Goal: Contribute content: Contribute content

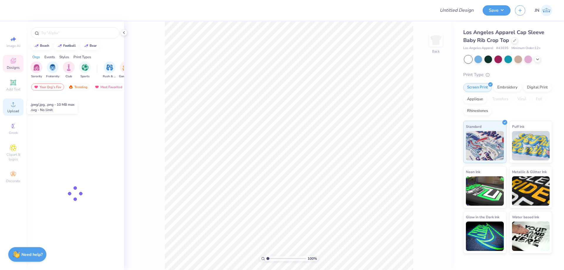
click at [10, 110] on span "Upload" at bounding box center [13, 111] width 12 height 5
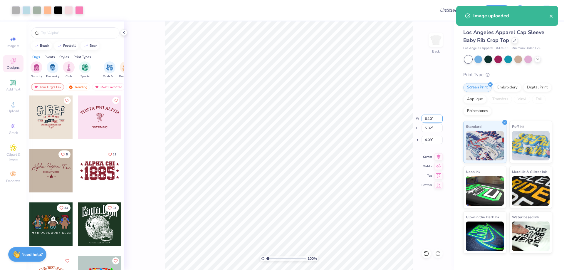
click at [432, 115] on input "6.10" at bounding box center [432, 119] width 21 height 8
click at [426, 130] on input "5.32" at bounding box center [432, 128] width 21 height 8
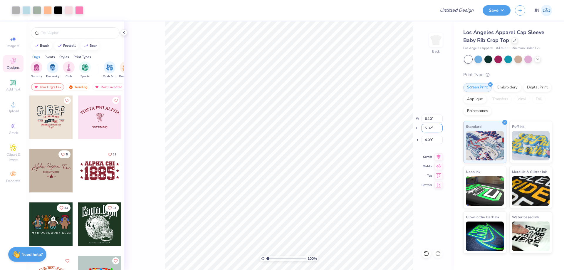
click at [426, 130] on input "5.32" at bounding box center [432, 128] width 21 height 8
type input "5"
type input "5.73"
type input "5.00"
click at [429, 138] on input "4.25" at bounding box center [432, 140] width 21 height 8
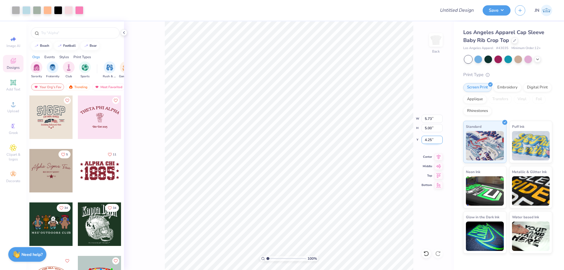
click at [429, 138] on input "4.25" at bounding box center [432, 140] width 21 height 8
click at [426, 138] on input "1.00" at bounding box center [432, 140] width 21 height 8
type input "1.50"
click at [15, 86] on icon at bounding box center [13, 82] width 7 height 7
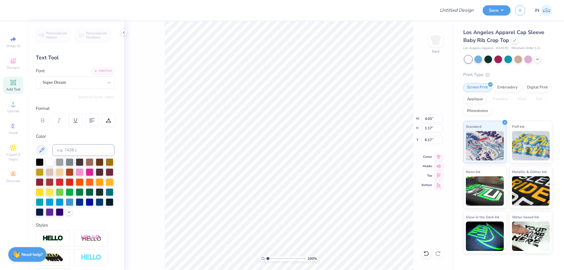
scroll to position [5, 1]
type textarea "d"
type textarea "Delta Gamma"
type input "6.97"
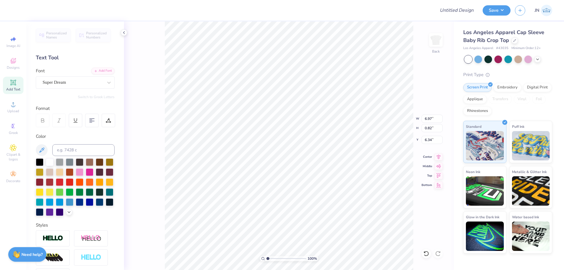
type input "0.82"
type input "6.34"
click at [16, 113] on span "Upload" at bounding box center [13, 111] width 12 height 5
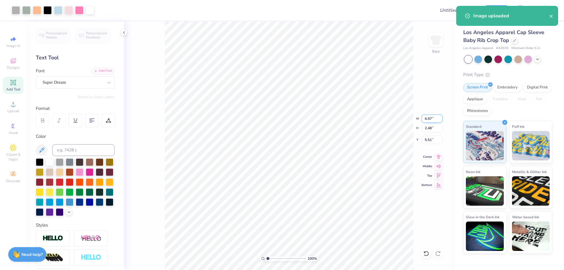
click at [427, 119] on input "6.97" at bounding box center [432, 119] width 21 height 8
type input "7.02"
type input "2.50"
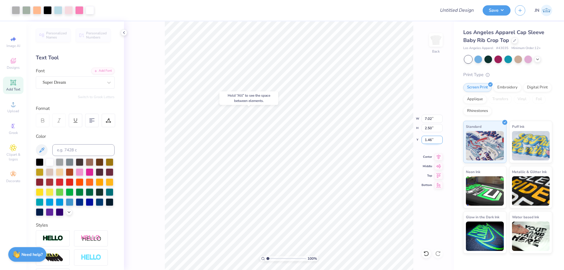
click at [430, 142] on input "1.46" at bounding box center [432, 140] width 21 height 8
click at [429, 140] on input "1.00" at bounding box center [432, 140] width 21 height 8
type input "1.50"
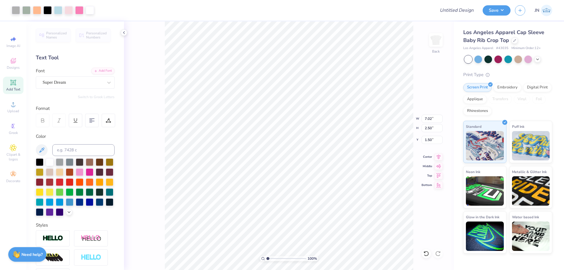
type input "6.97"
type input "0.82"
type input "6.34"
click at [107, 71] on div "Add Font" at bounding box center [102, 70] width 23 height 7
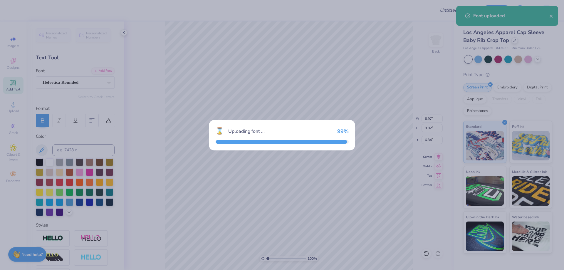
type input "6.96"
type input "0.78"
type input "6.36"
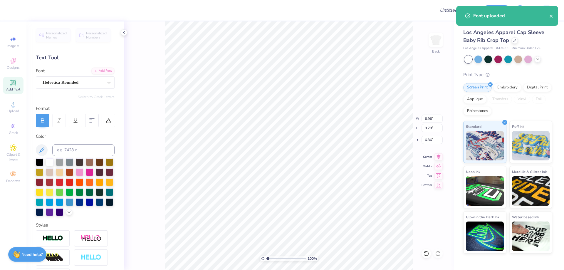
click at [88, 144] on div "Color" at bounding box center [75, 174] width 79 height 83
click at [88, 149] on input at bounding box center [83, 150] width 62 height 12
type input "213"
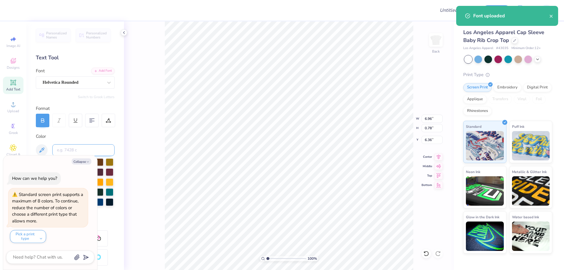
type textarea "x"
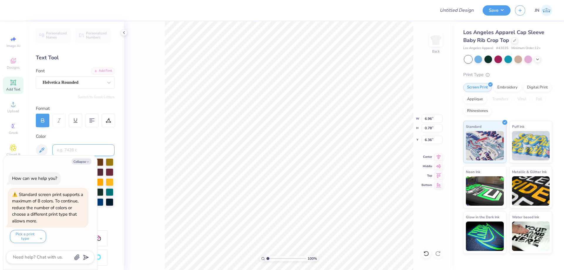
click at [69, 153] on input at bounding box center [83, 150] width 62 height 12
type input "211"
click at [76, 163] on button "Collapse" at bounding box center [82, 161] width 20 height 6
type textarea "x"
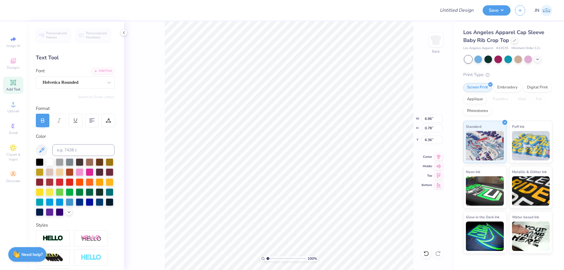
type input "3.03"
type input "0.34"
type input "4.29"
click at [437, 156] on icon at bounding box center [439, 156] width 8 height 7
click at [452, 10] on input "Design Title" at bounding box center [450, 10] width 58 height 12
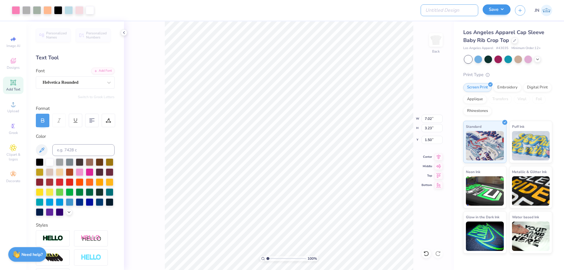
paste input "FPS239774"
type input "FPS239774"
drag, startPoint x: 503, startPoint y: 8, endPoint x: 504, endPoint y: 13, distance: 4.7
click at [503, 8] on button "Save" at bounding box center [497, 9] width 28 height 10
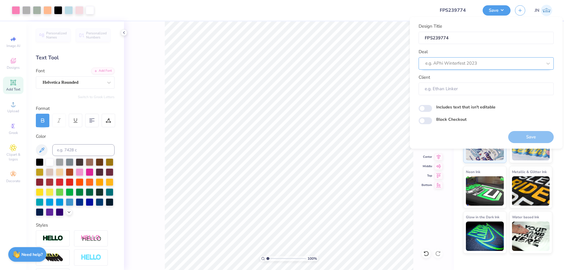
click at [484, 61] on div at bounding box center [484, 63] width 117 height 8
click at [474, 80] on div "Design Tool Gallery" at bounding box center [486, 79] width 131 height 10
type input "DESIGN TOOL GALLERY"
type input "Design Tool Gallery User"
click at [521, 134] on button "Save" at bounding box center [531, 137] width 46 height 12
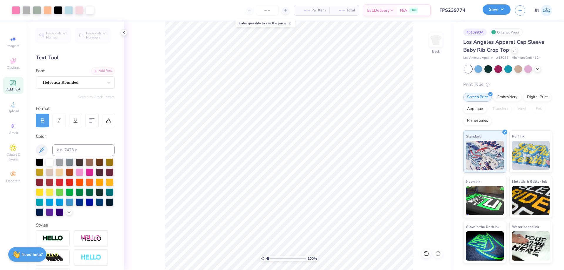
click at [488, 9] on button "Save" at bounding box center [497, 9] width 28 height 10
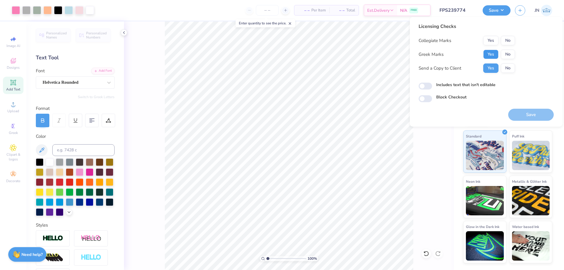
click at [488, 55] on button "Yes" at bounding box center [490, 54] width 15 height 9
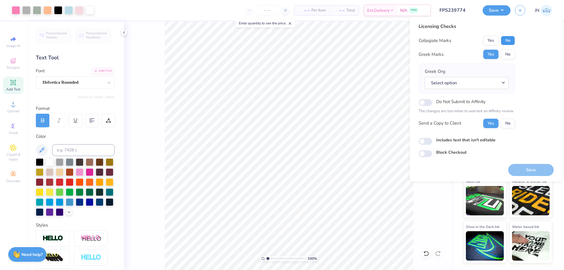
click at [509, 36] on button "No" at bounding box center [508, 40] width 14 height 9
click at [480, 78] on button "Select option" at bounding box center [467, 83] width 84 height 12
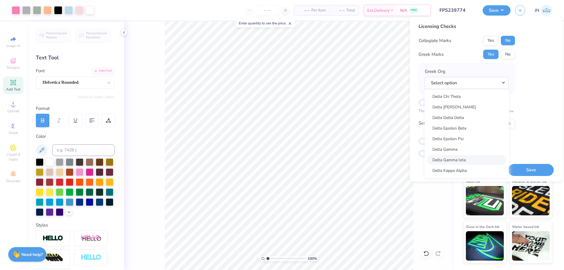
scroll to position [1323, 0]
click at [445, 136] on link "Delta Gamma" at bounding box center [466, 139] width 79 height 10
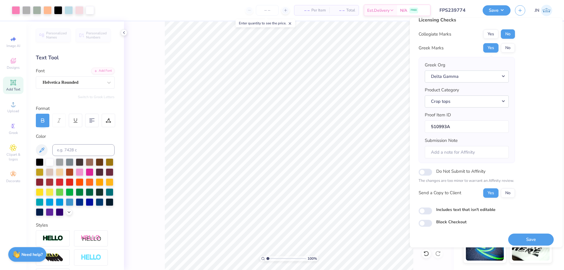
scroll to position [11, 0]
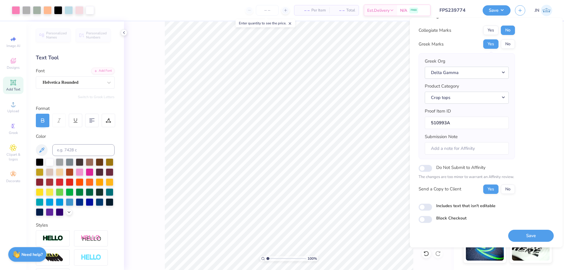
click at [508, 230] on div "Save" at bounding box center [531, 236] width 46 height 12
click at [509, 235] on button "Save" at bounding box center [531, 236] width 46 height 12
click at [460, 10] on input "FPS239774" at bounding box center [450, 10] width 58 height 12
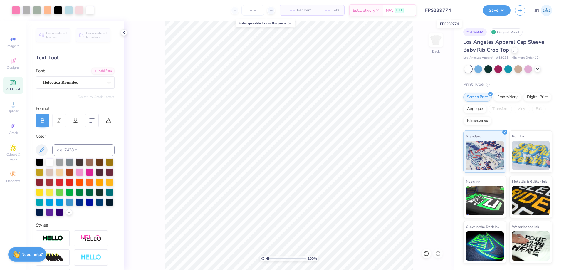
click at [433, 11] on input "FPS239774" at bounding box center [450, 10] width 58 height 12
click at [481, 13] on div "Art colors – – Per Item – – Total Est. Delivery N/A FREE Design Title FPS239774…" at bounding box center [282, 135] width 564 height 270
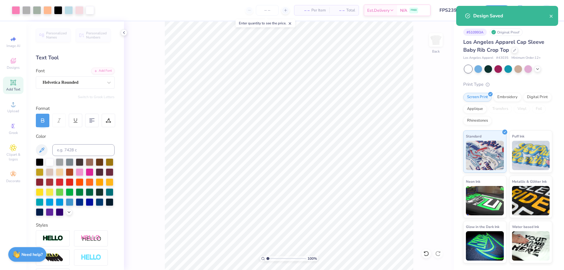
click at [484, 14] on div "Design Saved" at bounding box center [512, 15] width 76 height 7
